Goal: Find contact information: Find contact information

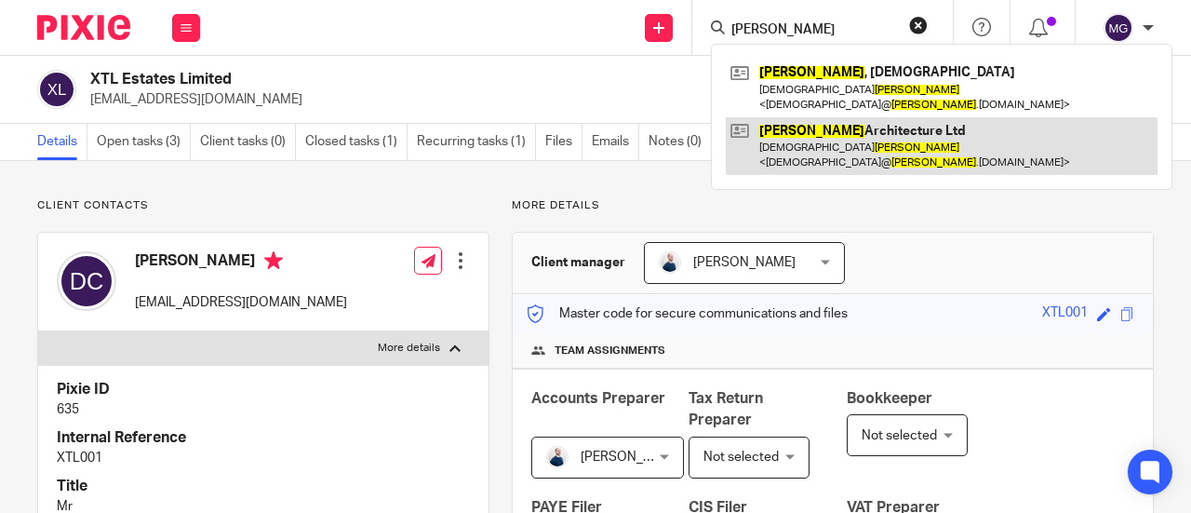
type input "[PERSON_NAME]"
click at [822, 117] on link at bounding box center [942, 146] width 432 height 58
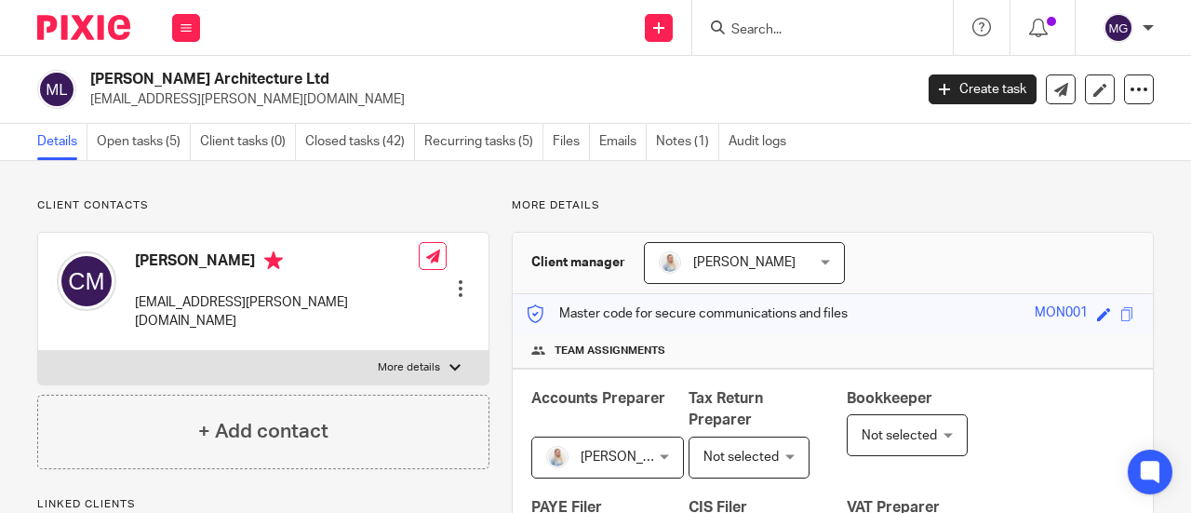
click at [456, 351] on label "More details" at bounding box center [263, 368] width 451 height 34
click at [38, 350] on input "More details" at bounding box center [37, 350] width 1 height 1
checkbox input "true"
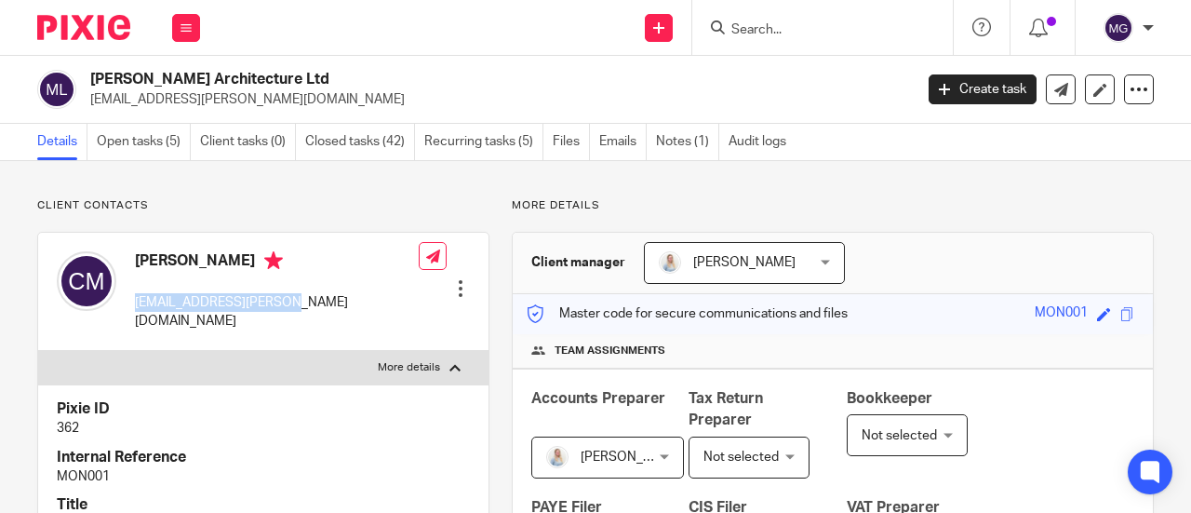
drag, startPoint x: 279, startPoint y: 303, endPoint x: 136, endPoint y: 303, distance: 143.4
click at [136, 303] on p "[EMAIL_ADDRESS][PERSON_NAME][DOMAIN_NAME]" at bounding box center [277, 312] width 284 height 38
copy p "[EMAIL_ADDRESS][PERSON_NAME][DOMAIN_NAME]"
